Goal: Transaction & Acquisition: Book appointment/travel/reservation

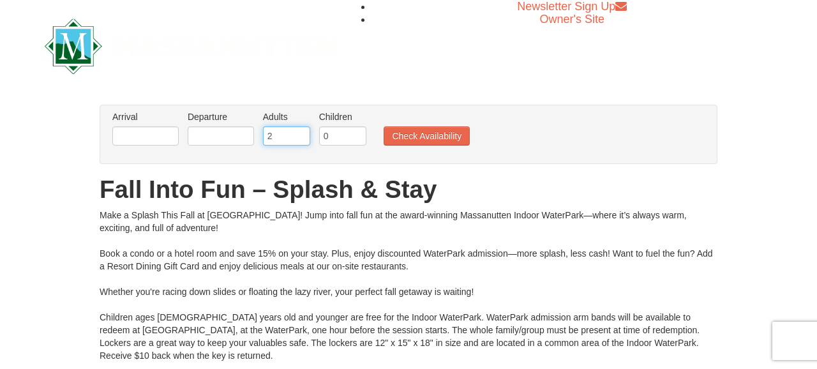
type input "3"
click at [300, 132] on input "3" at bounding box center [286, 135] width 47 height 19
click at [329, 133] on input "0" at bounding box center [342, 135] width 47 height 19
type input "4"
click at [133, 142] on input "text" at bounding box center [145, 135] width 66 height 19
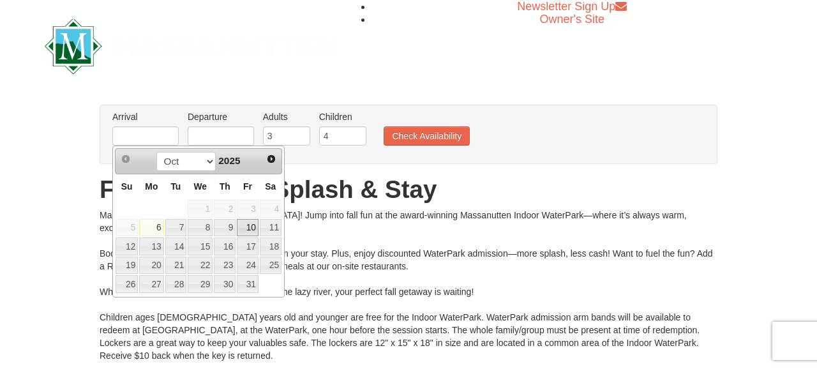
click at [249, 227] on link "10" at bounding box center [248, 228] width 22 height 18
type input "10/10/2025"
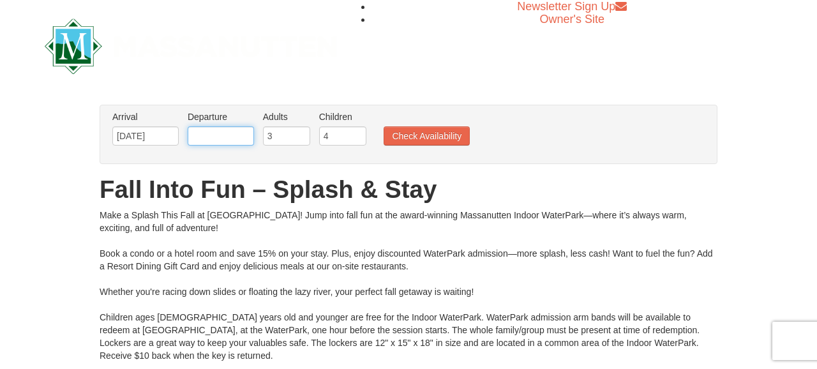
click at [232, 137] on input "text" at bounding box center [221, 135] width 66 height 19
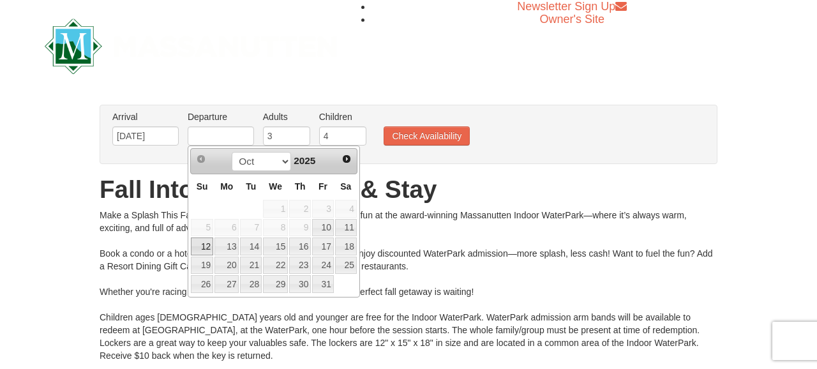
click at [209, 245] on link "12" at bounding box center [202, 247] width 22 height 18
type input "[DATE]"
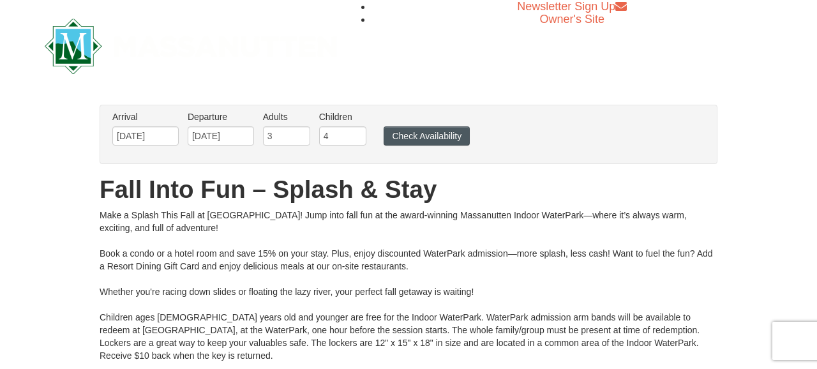
click at [455, 133] on button "Check Availability" at bounding box center [427, 135] width 86 height 19
click at [446, 135] on button "Check Availability" at bounding box center [427, 135] width 86 height 19
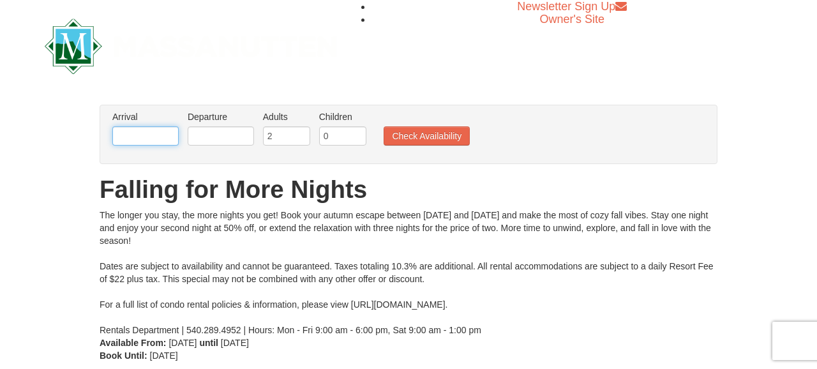
click at [167, 140] on input "text" at bounding box center [145, 135] width 66 height 19
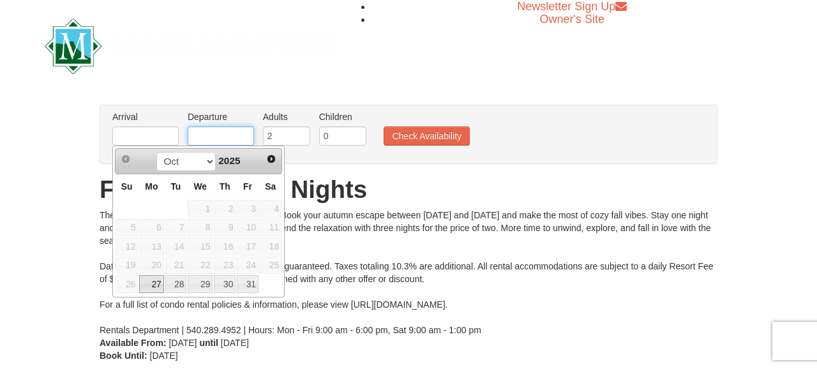
click at [213, 137] on input "text" at bounding box center [221, 135] width 66 height 19
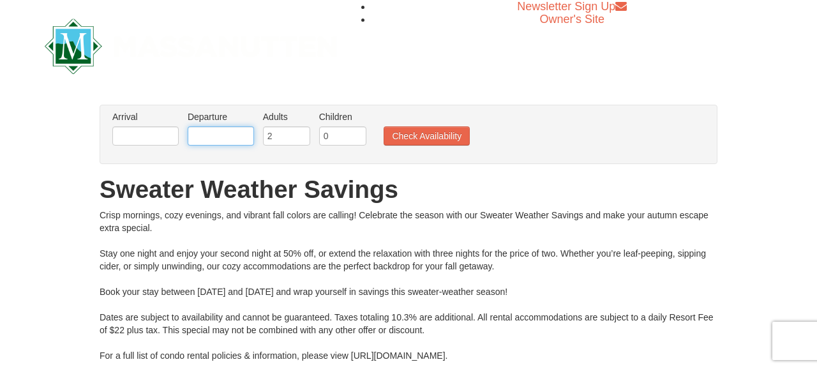
click at [213, 139] on input "text" at bounding box center [221, 135] width 66 height 19
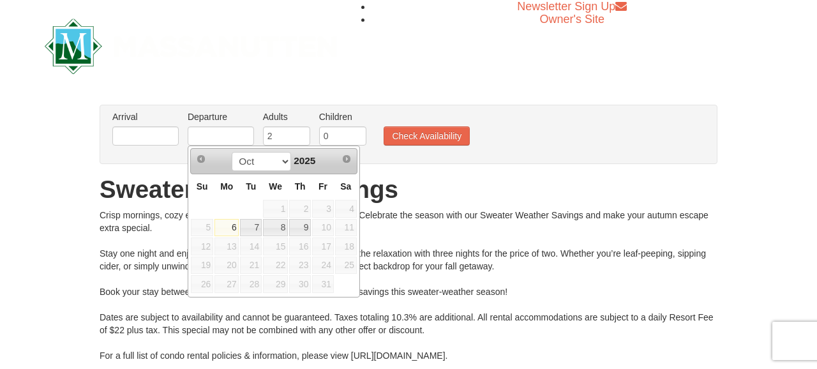
click at [509, 233] on div "Crisp mornings, cozy evenings, and vibrant fall colors are calling! Celebrate t…" at bounding box center [409, 298] width 618 height 179
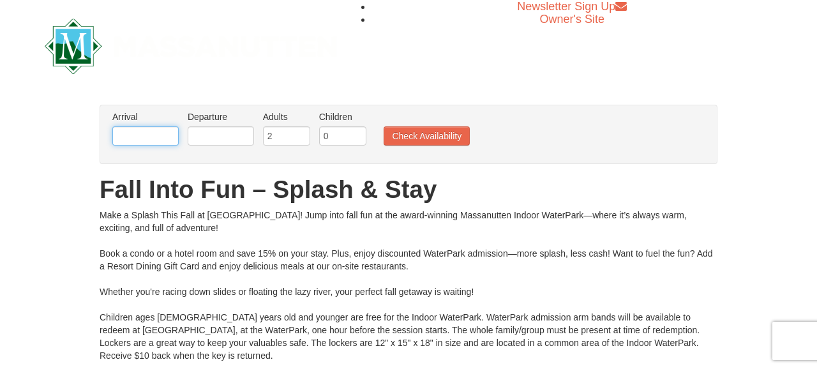
click at [158, 133] on input "text" at bounding box center [145, 135] width 66 height 19
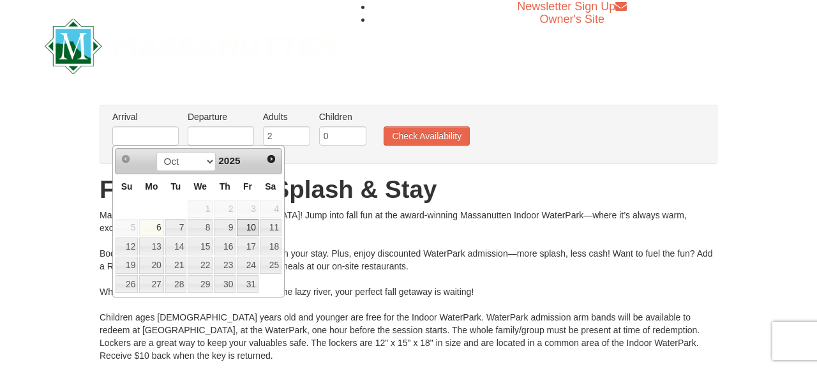
click at [255, 229] on link "10" at bounding box center [248, 228] width 22 height 18
type input "[DATE]"
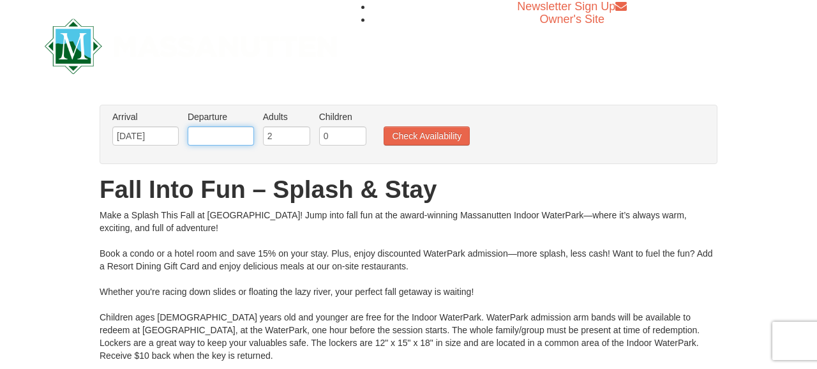
click at [246, 135] on input "text" at bounding box center [221, 135] width 66 height 19
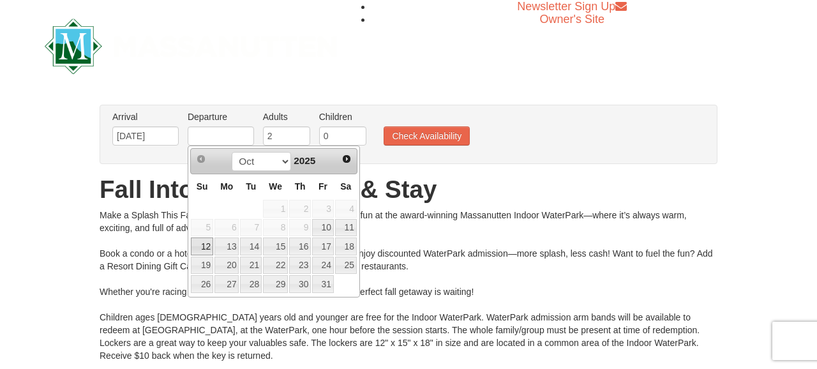
click at [200, 245] on link "12" at bounding box center [202, 247] width 22 height 18
type input "[DATE]"
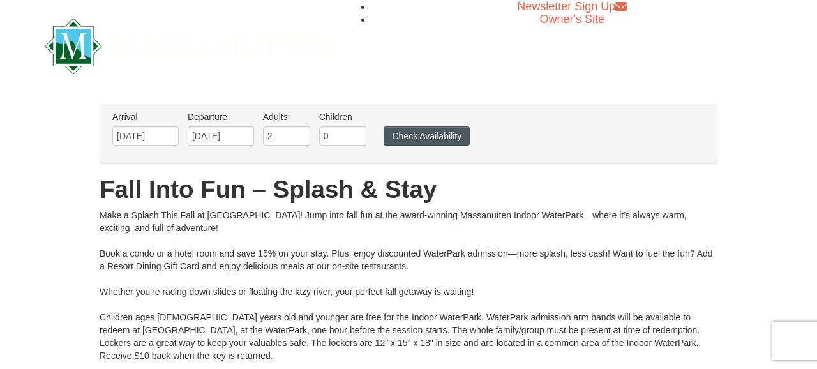
click at [458, 138] on button "Check Availability" at bounding box center [427, 135] width 86 height 19
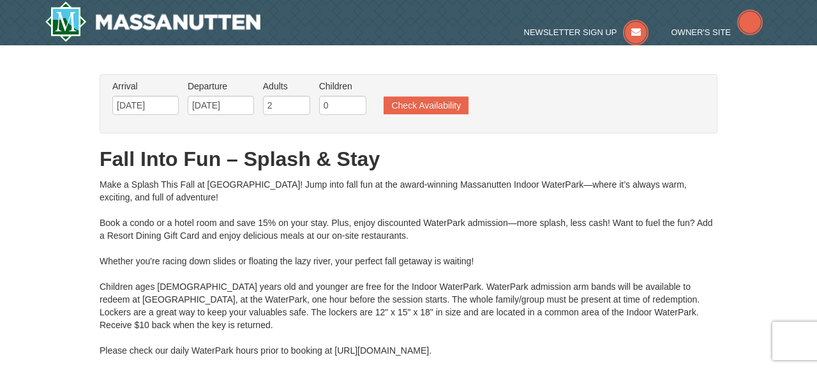
type input "[DATE]"
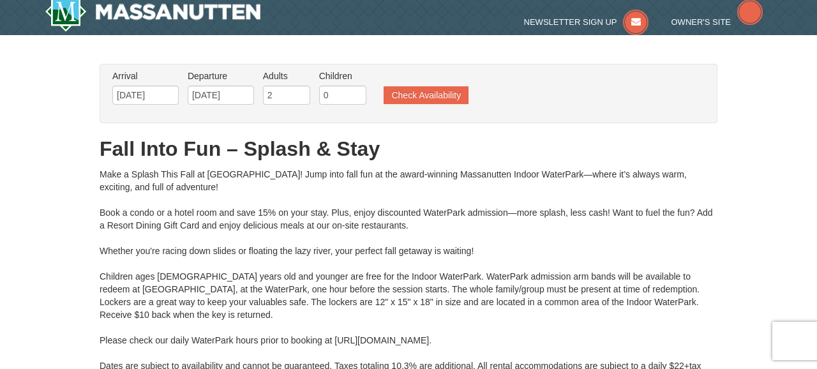
type input "[DATE]"
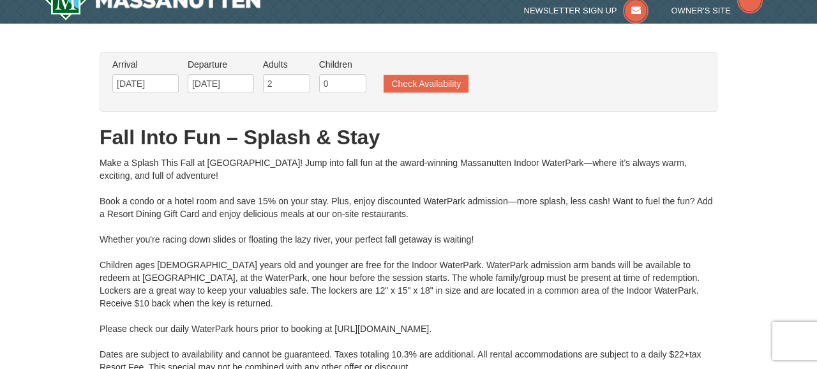
type input "[DATE]"
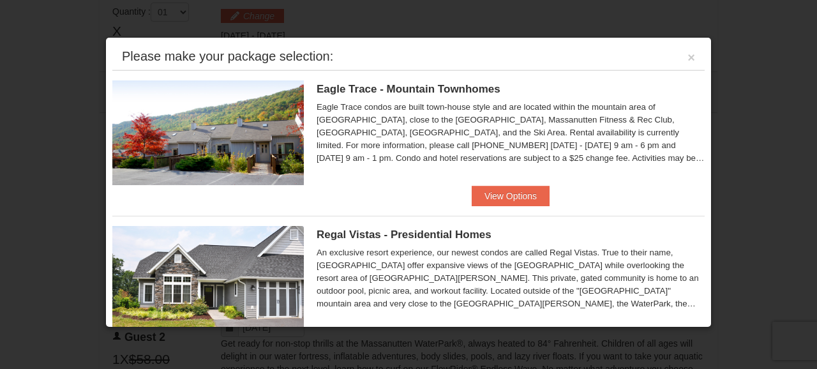
scroll to position [0, 0]
click at [692, 56] on button "×" at bounding box center [692, 57] width 8 height 13
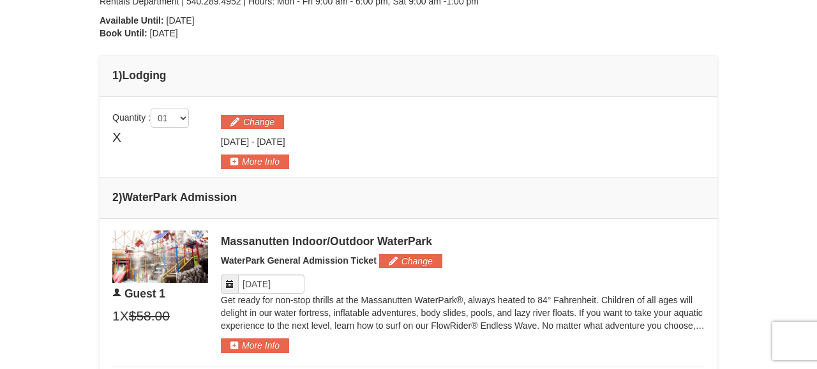
scroll to position [437, 0]
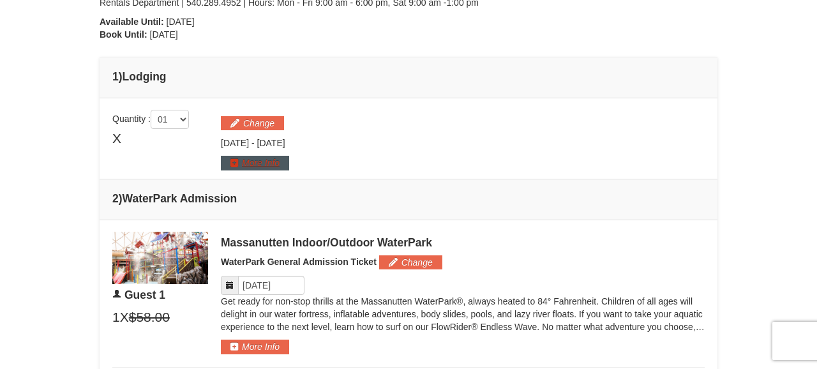
click at [240, 163] on button "More Info" at bounding box center [255, 163] width 68 height 14
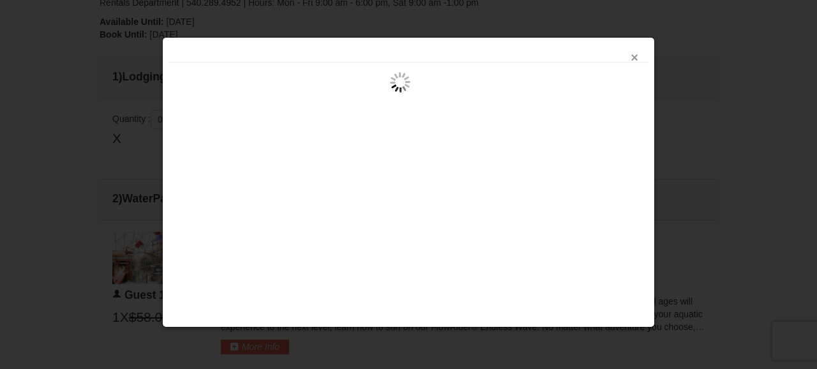
click at [632, 56] on button "×" at bounding box center [635, 57] width 8 height 13
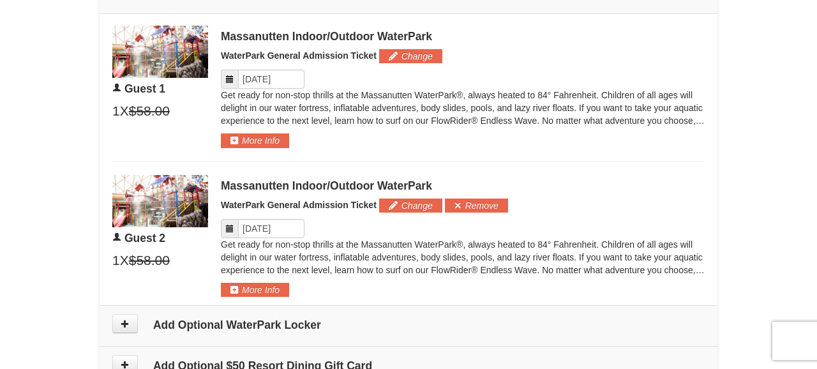
scroll to position [626, 0]
